Goal: Obtain resource: Download file/media

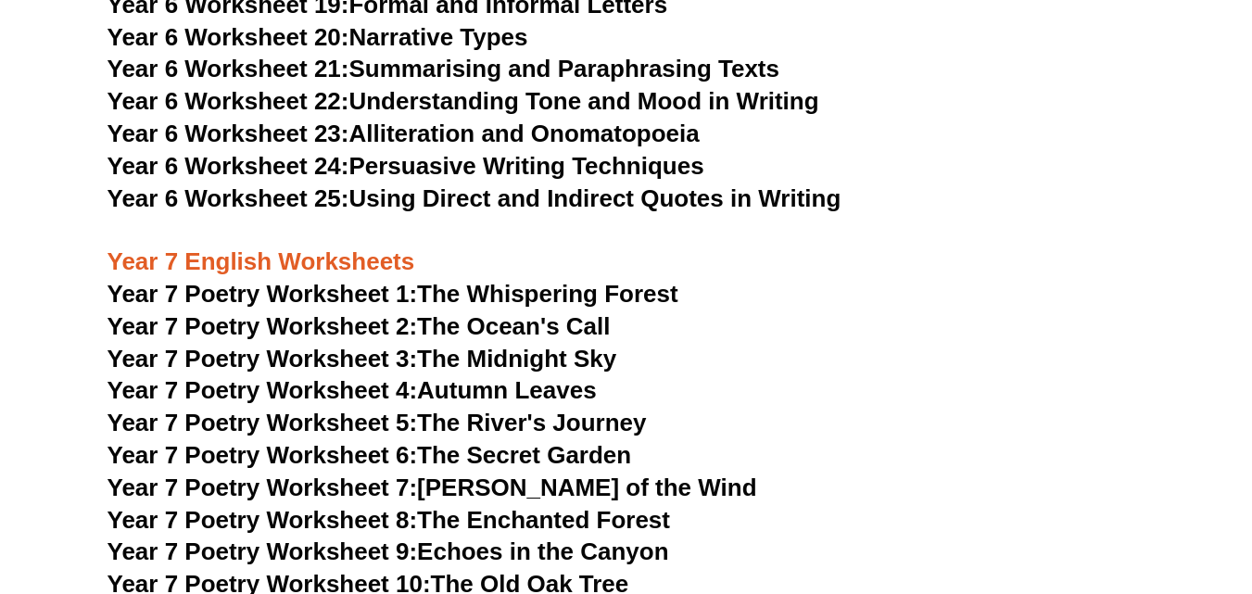
scroll to position [11674, 0]
click at [386, 376] on span "Year 7 Poetry Worksheet 4:" at bounding box center [262, 390] width 310 height 28
click at [436, 409] on link "Year 7 Poetry Worksheet 5: The River's Journey" at bounding box center [376, 423] width 539 height 28
click at [432, 441] on link "Year 7 Poetry Worksheet 6: The Secret Garden" at bounding box center [369, 455] width 525 height 28
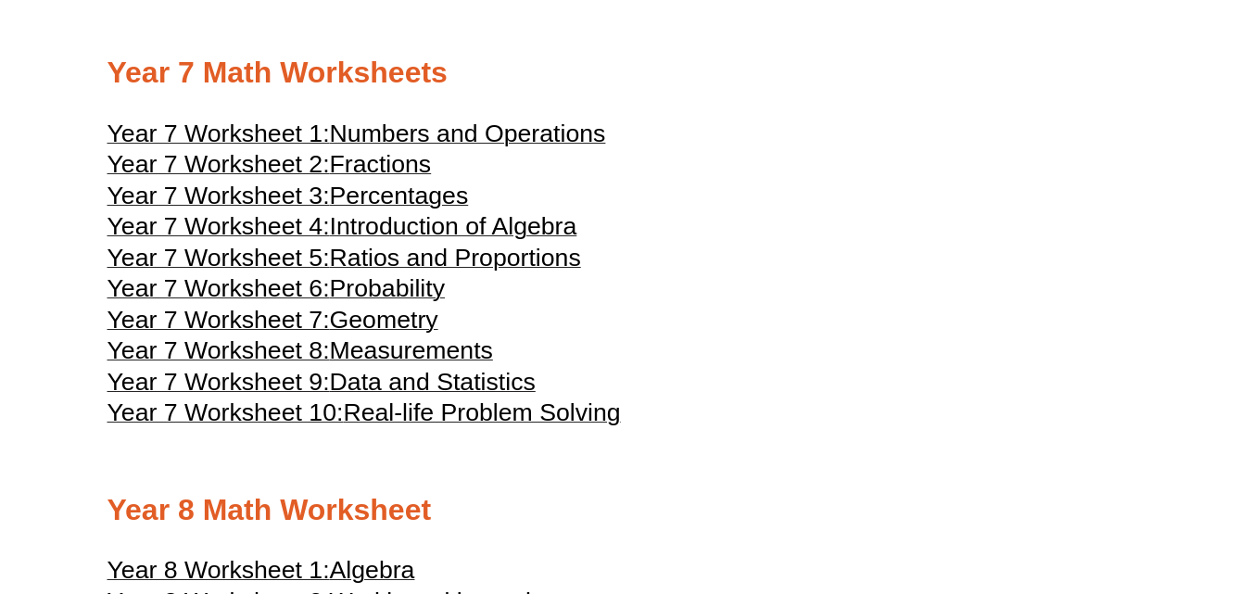
scroll to position [4446, 0]
